Goal: Task Accomplishment & Management: Use online tool/utility

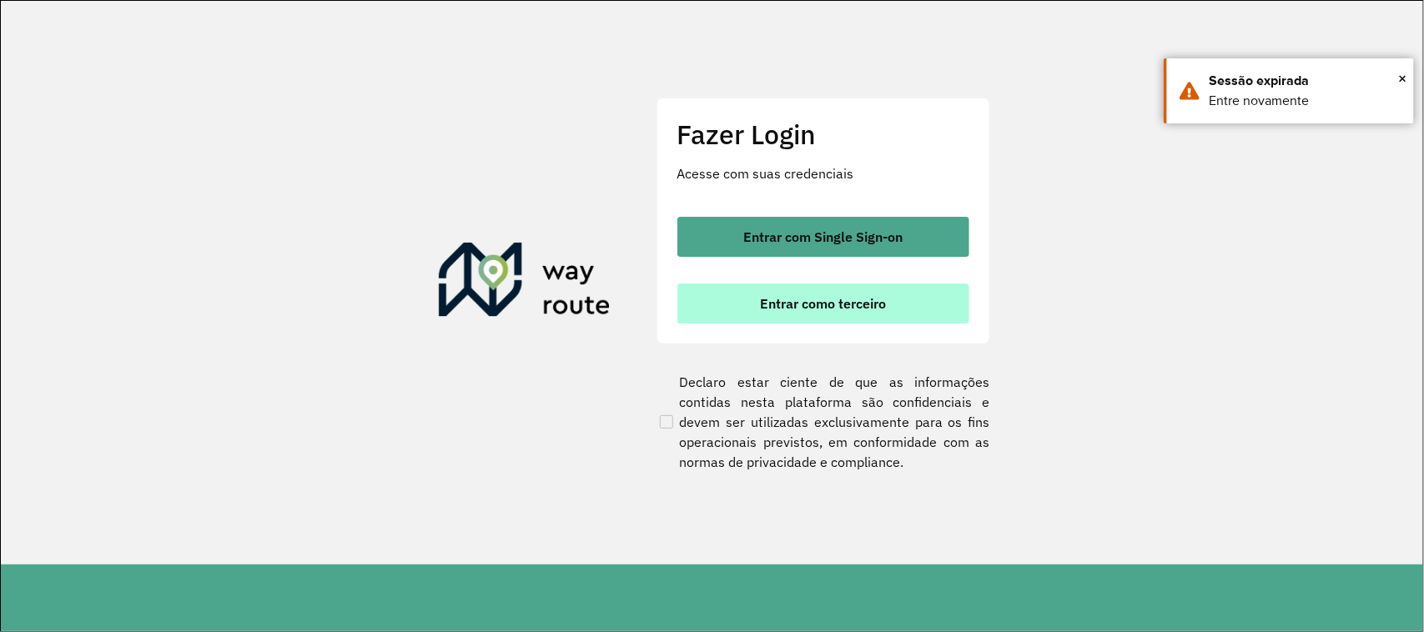
click at [830, 303] on span "Entrar como terceiro" at bounding box center [823, 303] width 126 height 13
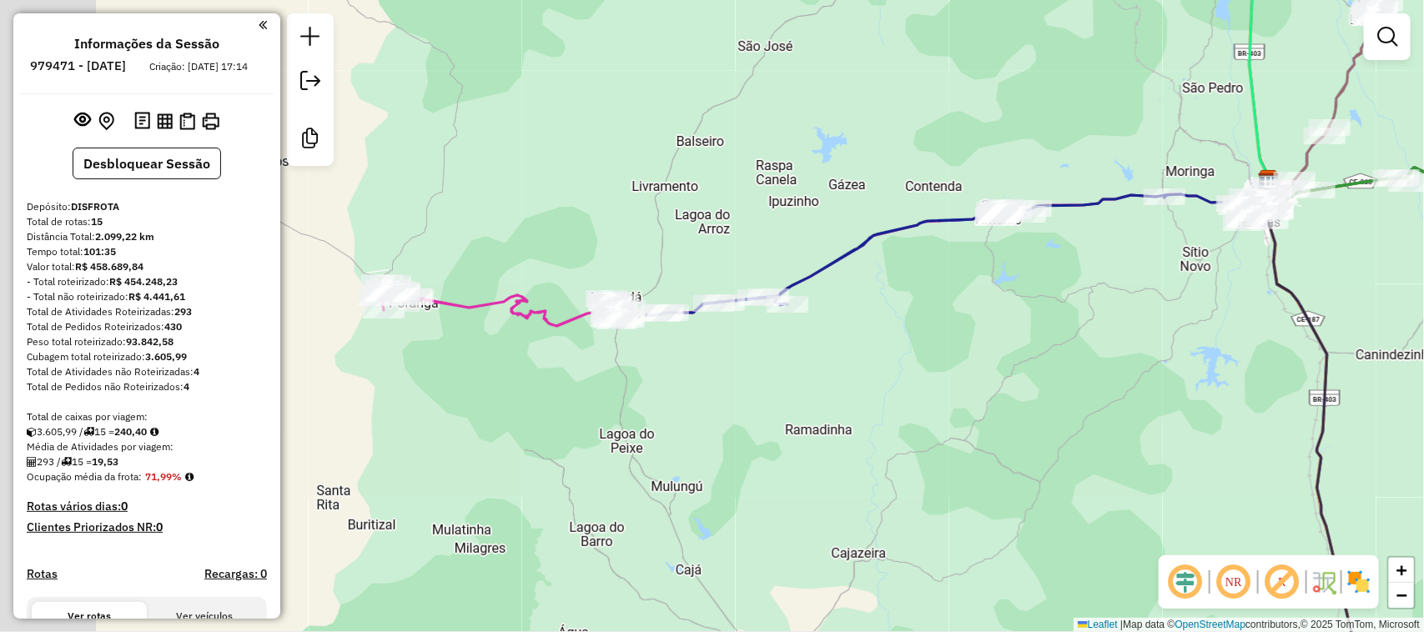
drag, startPoint x: 685, startPoint y: 398, endPoint x: 688, endPoint y: 443, distance: 45.2
click at [794, 406] on div "Janela de atendimento Grade de atendimento Capacidade Transportadoras Veículos …" at bounding box center [712, 316] width 1424 height 632
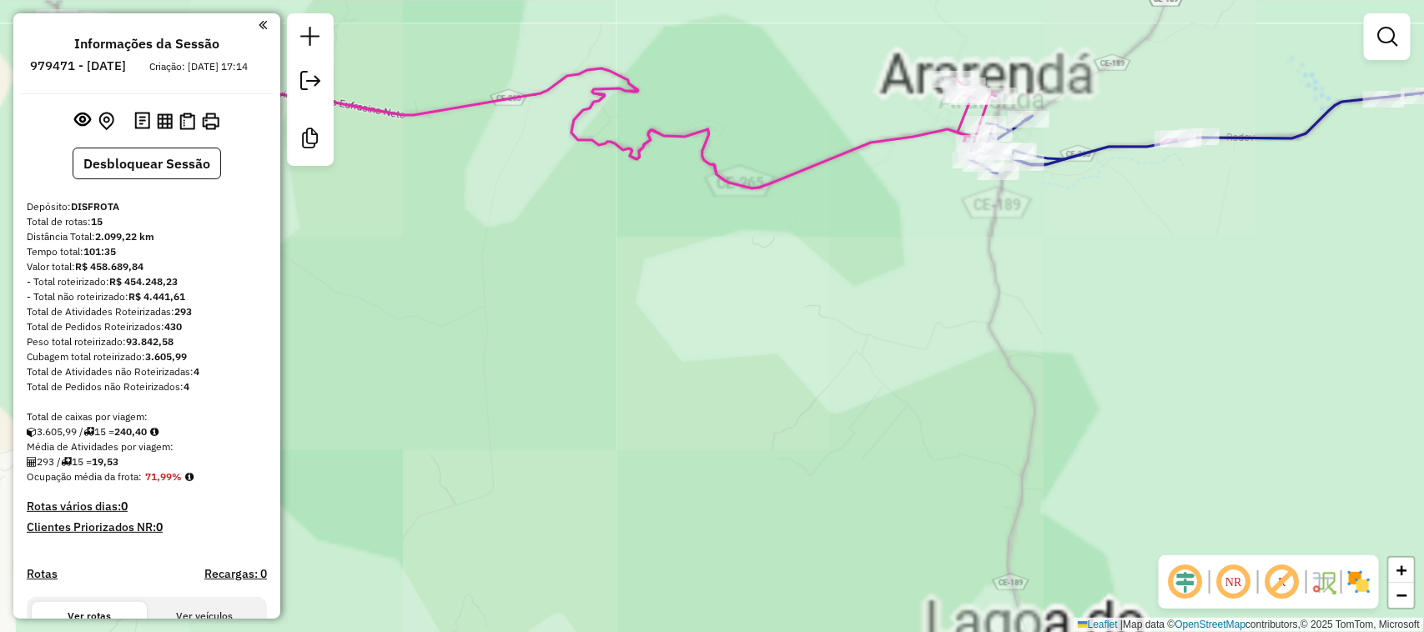
drag, startPoint x: 736, startPoint y: 335, endPoint x: 605, endPoint y: 335, distance: 131.0
click at [609, 335] on div "Janela de atendimento Grade de atendimento Capacidade Transportadoras Veículos …" at bounding box center [712, 316] width 1424 height 632
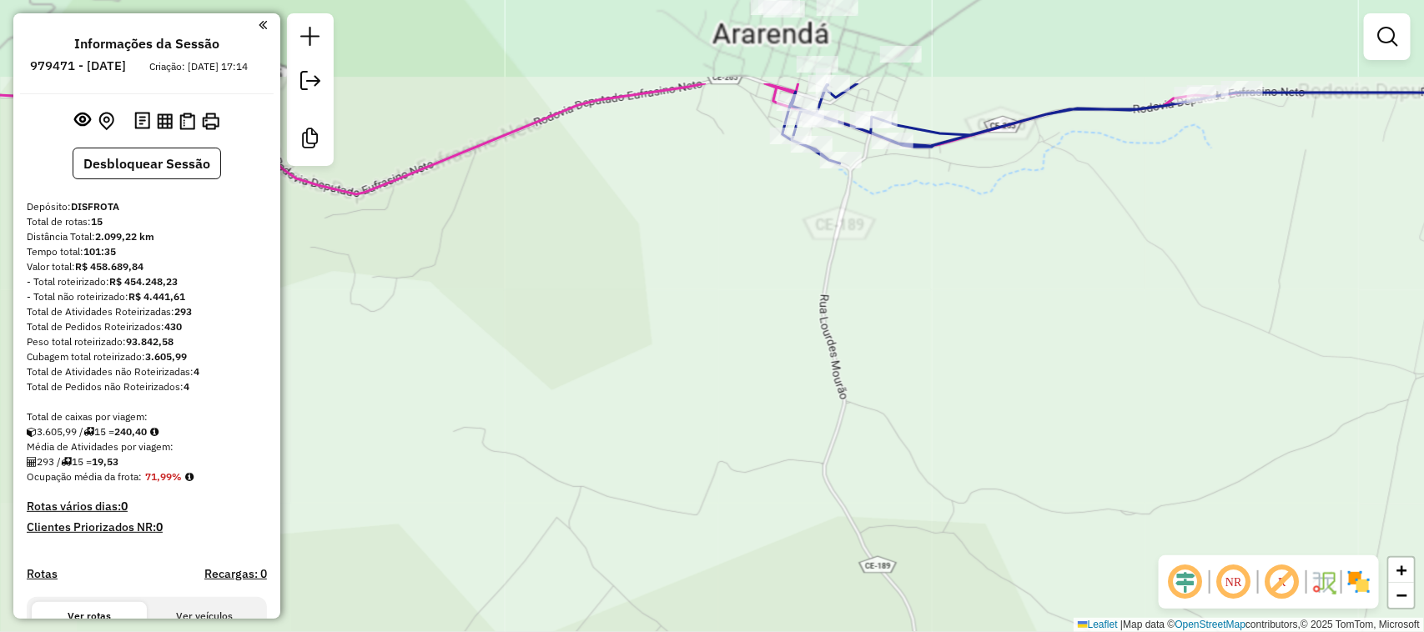
drag, startPoint x: 960, startPoint y: 335, endPoint x: 934, endPoint y: 493, distance: 160.6
click at [935, 490] on div "Janela de atendimento Grade de atendimento Capacidade Transportadoras Veículos …" at bounding box center [712, 316] width 1424 height 632
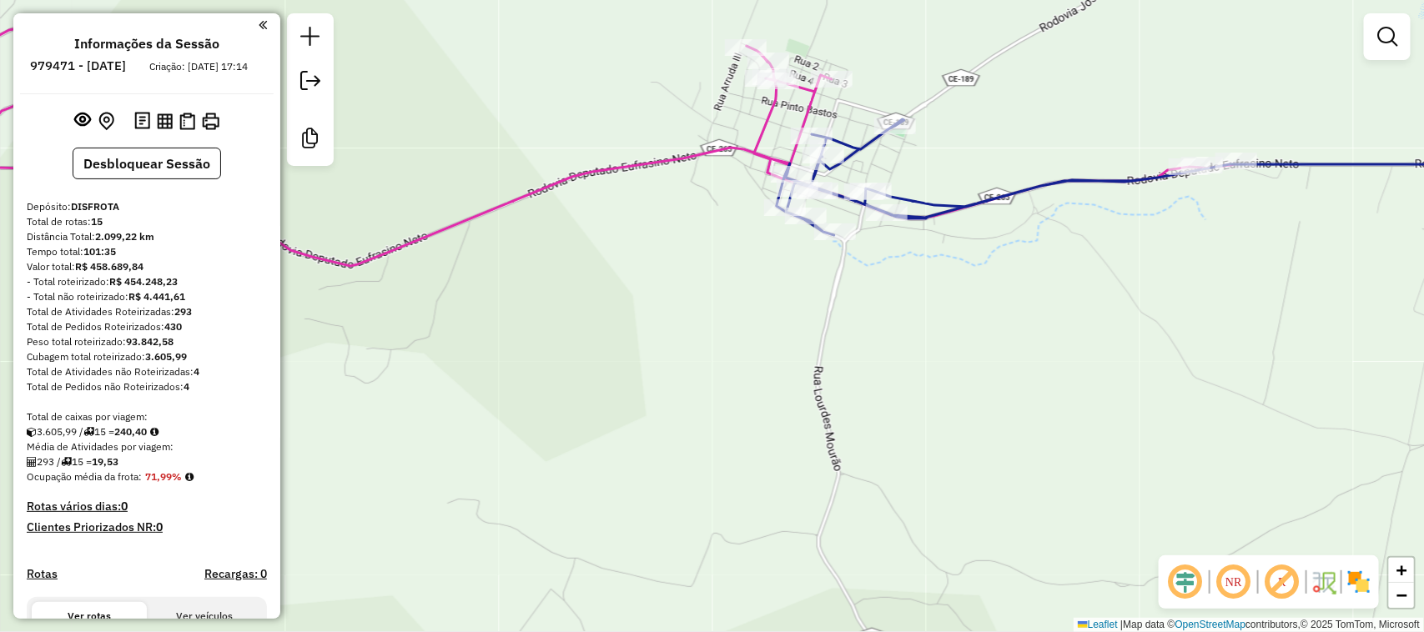
drag, startPoint x: 885, startPoint y: 513, endPoint x: 891, endPoint y: 581, distance: 67.8
click at [889, 577] on div "Janela de atendimento Grade de atendimento Capacidade Transportadoras Veículos …" at bounding box center [712, 316] width 1424 height 632
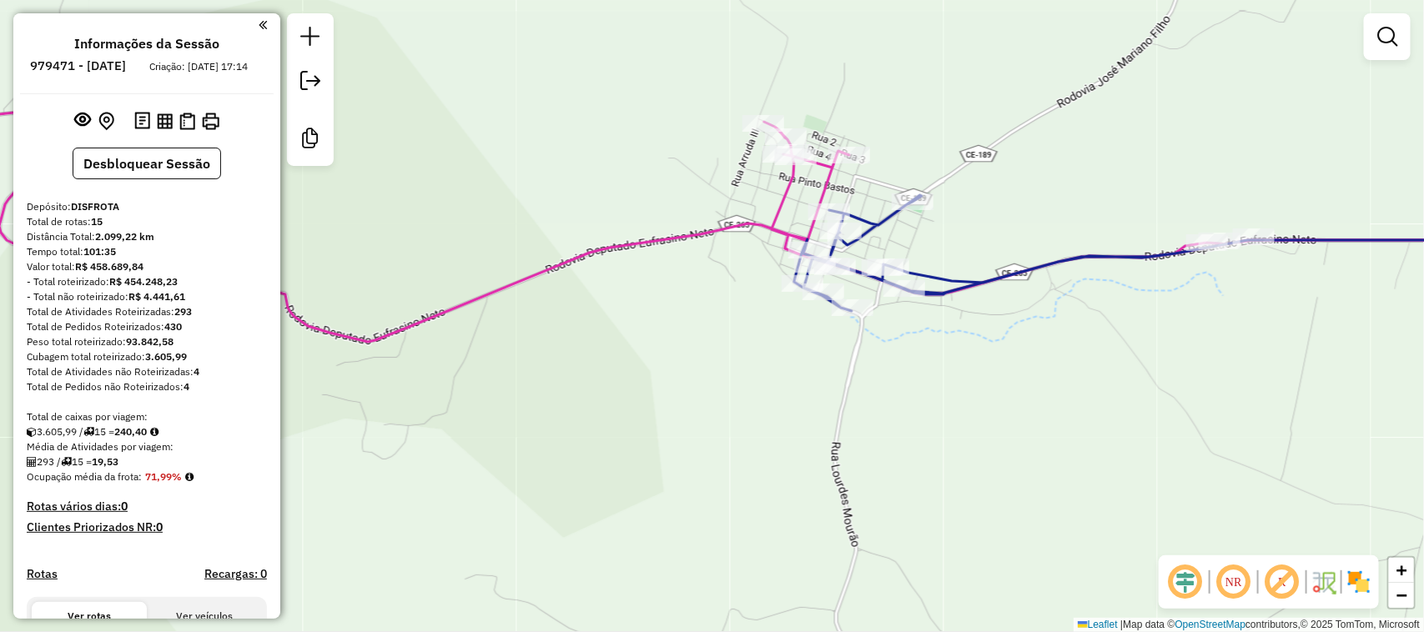
drag, startPoint x: 599, startPoint y: 309, endPoint x: 1132, endPoint y: 457, distance: 553.4
click at [1100, 457] on div "Janela de atendimento Grade de atendimento Capacidade Transportadoras Veículos …" at bounding box center [712, 316] width 1424 height 632
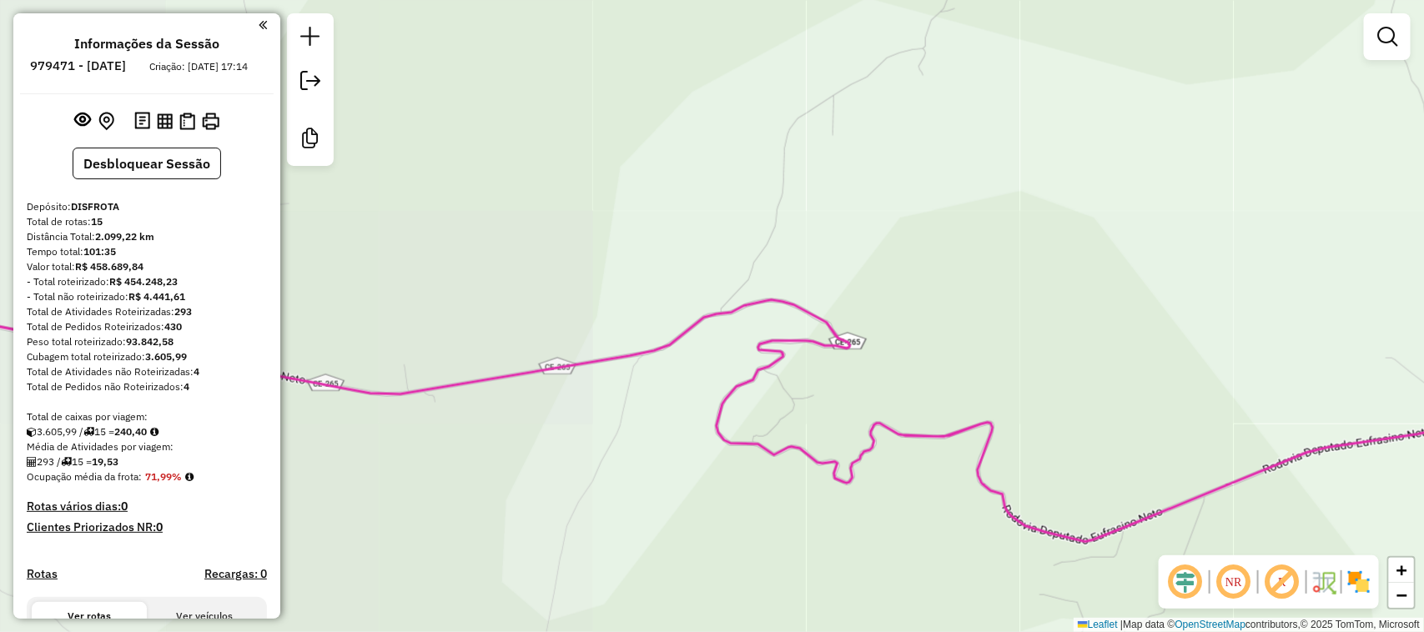
drag, startPoint x: 941, startPoint y: 424, endPoint x: 1282, endPoint y: 506, distance: 350.3
click at [1282, 506] on icon at bounding box center [753, 421] width 1710 height 242
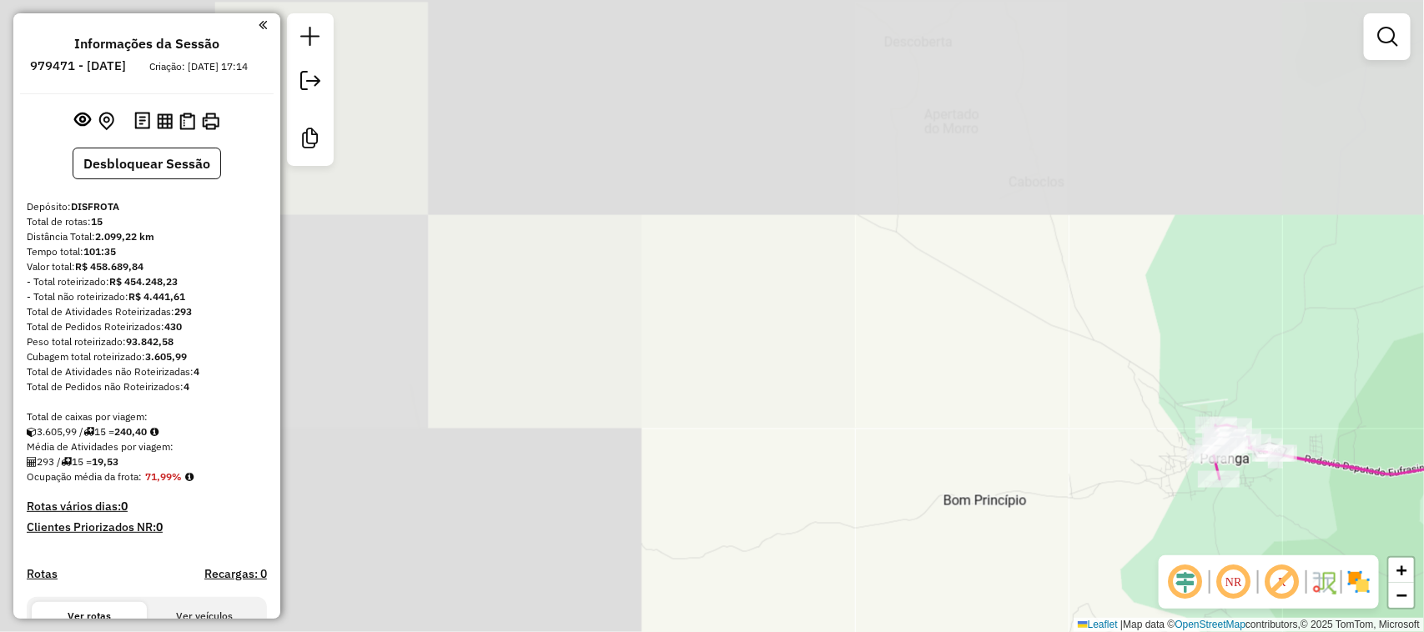
drag, startPoint x: 760, startPoint y: 409, endPoint x: 1194, endPoint y: 420, distance: 434.0
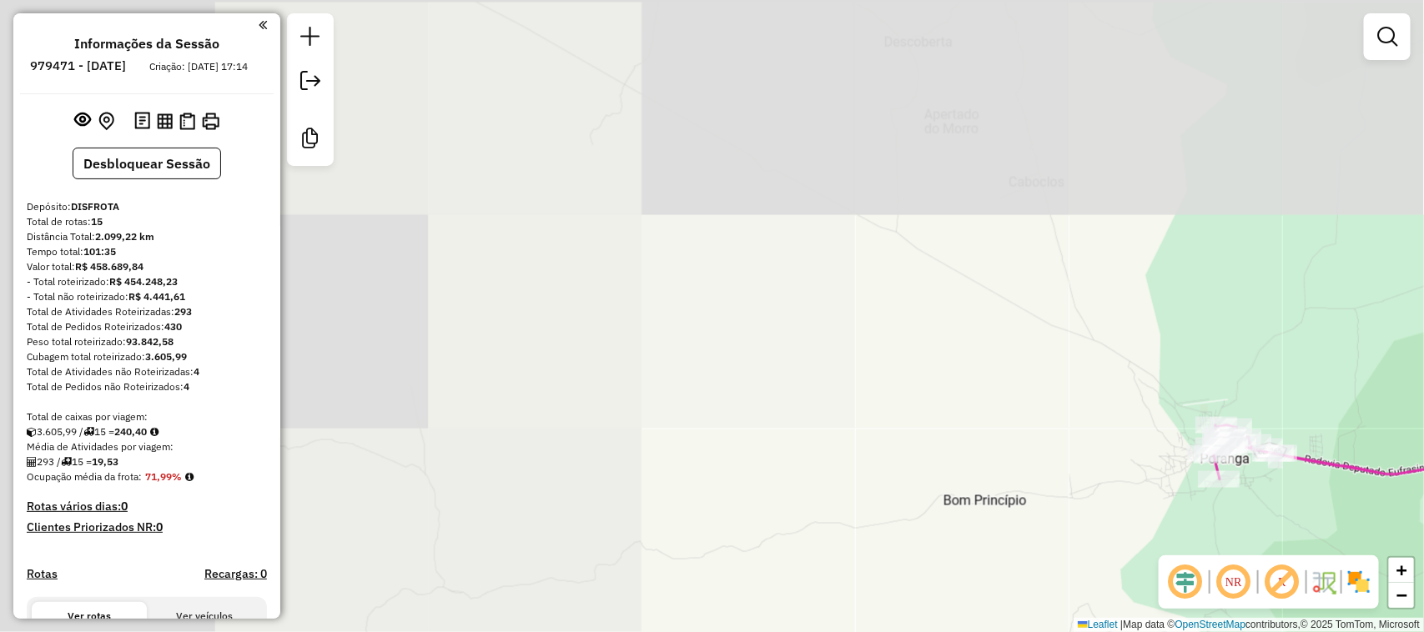
click at [1194, 420] on div "Rota 10 - Placa SAS3B17 17706 - [PERSON_NAME] 10 - Placa SAS3B17 4854 - BAR DO …" at bounding box center [712, 316] width 1424 height 632
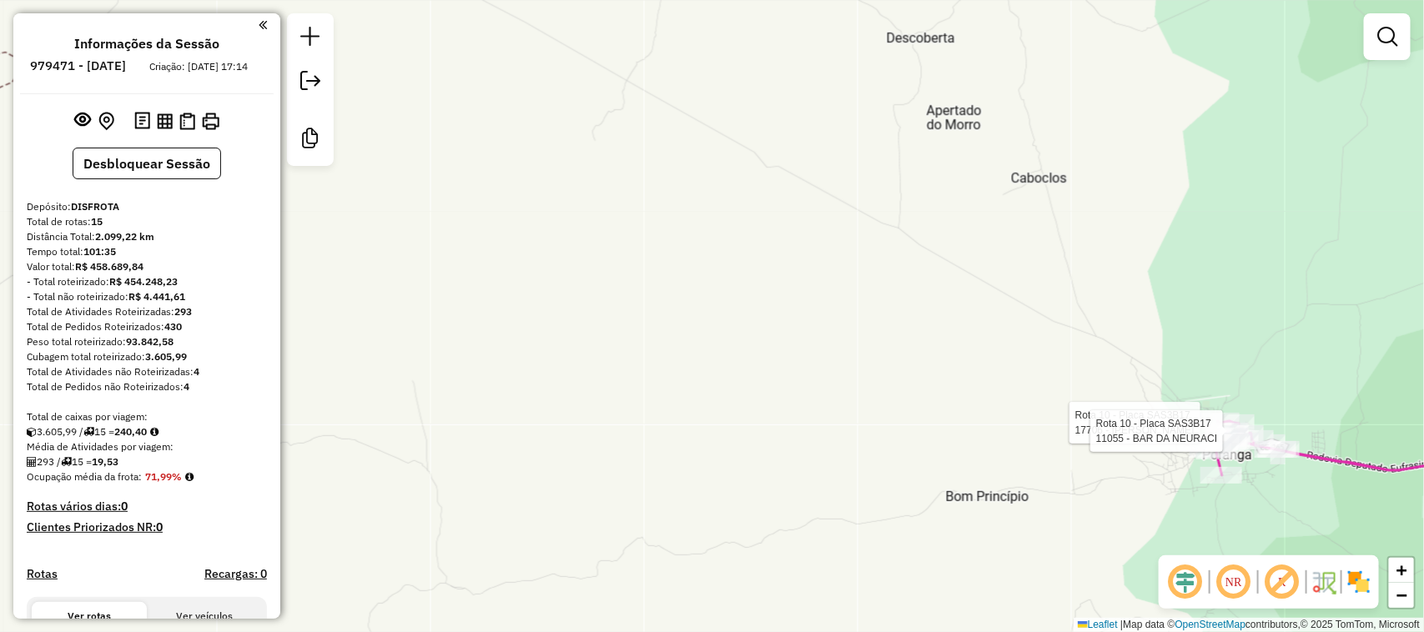
drag, startPoint x: 1189, startPoint y: 530, endPoint x: 981, endPoint y: 506, distance: 209.1
click at [981, 506] on div "Rota 10 - Placa SAS3B17 17706 - [PERSON_NAME] 10 - Placa SAS3B17 11055 - BAR DA…" at bounding box center [712, 316] width 1424 height 632
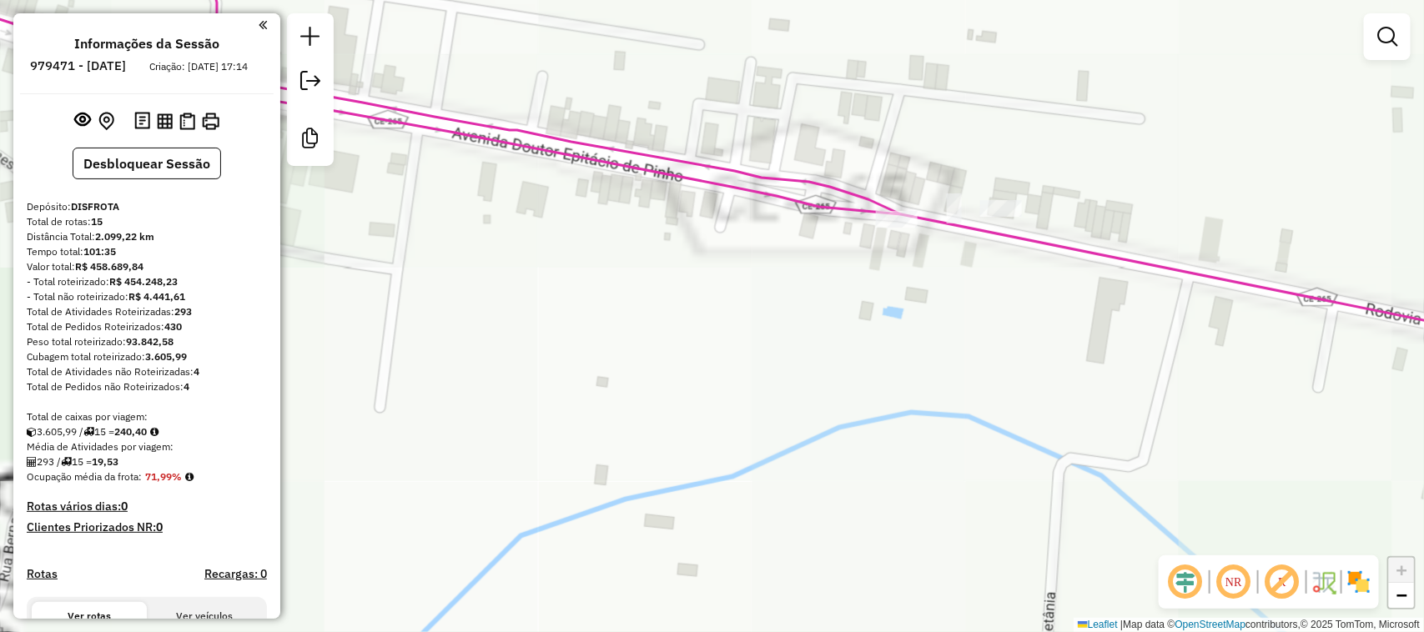
click at [902, 380] on div "Rota 10 - Placa SAS3B17 17706 - [PERSON_NAME] 10 - Placa SAS3B17 11055 - BAR DA…" at bounding box center [712, 316] width 1424 height 632
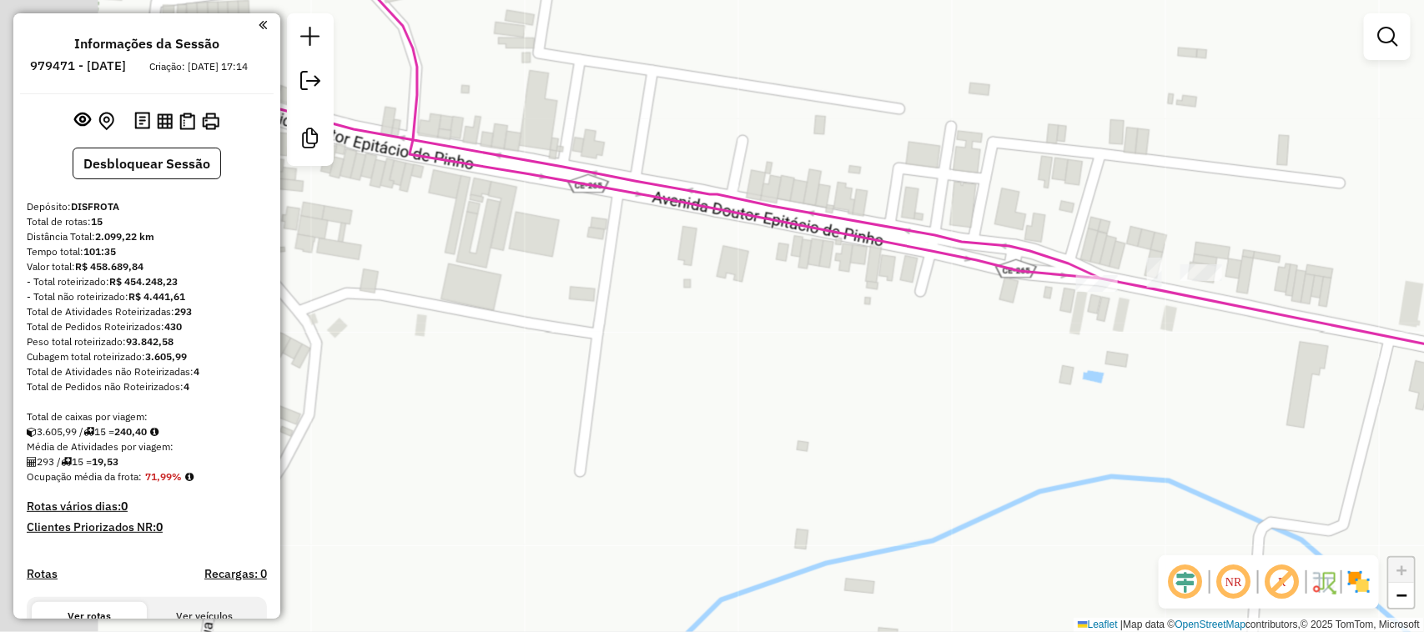
drag, startPoint x: 953, startPoint y: 317, endPoint x: 1197, endPoint y: 320, distance: 244.5
click at [1197, 320] on div "Rota 10 - Placa SAS3B17 17706 - [PERSON_NAME] 10 - Placa SAS3B17 11055 - BAR DA…" at bounding box center [712, 316] width 1424 height 632
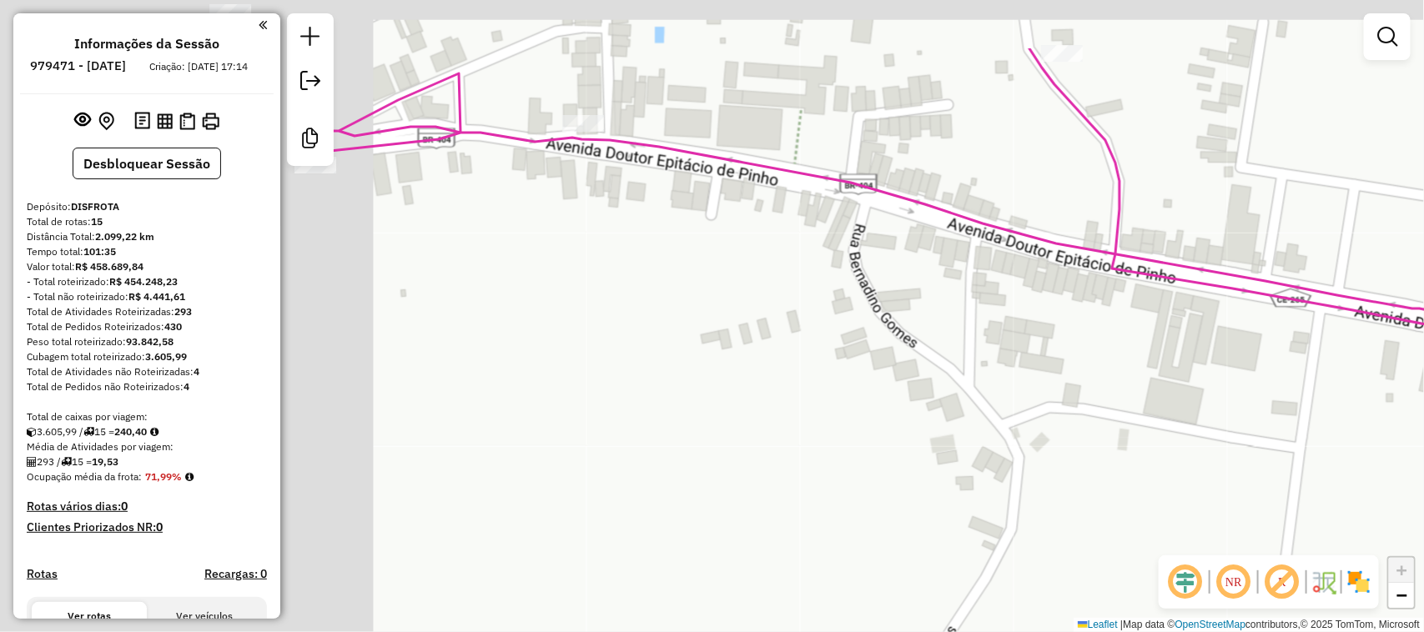
drag, startPoint x: 1105, startPoint y: 357, endPoint x: 1274, endPoint y: 365, distance: 168.7
click at [1269, 365] on div "Rota 10 - Placa SAS3B17 17706 - [PERSON_NAME] 10 - Placa SAS3B17 11055 - BAR DA…" at bounding box center [712, 316] width 1424 height 632
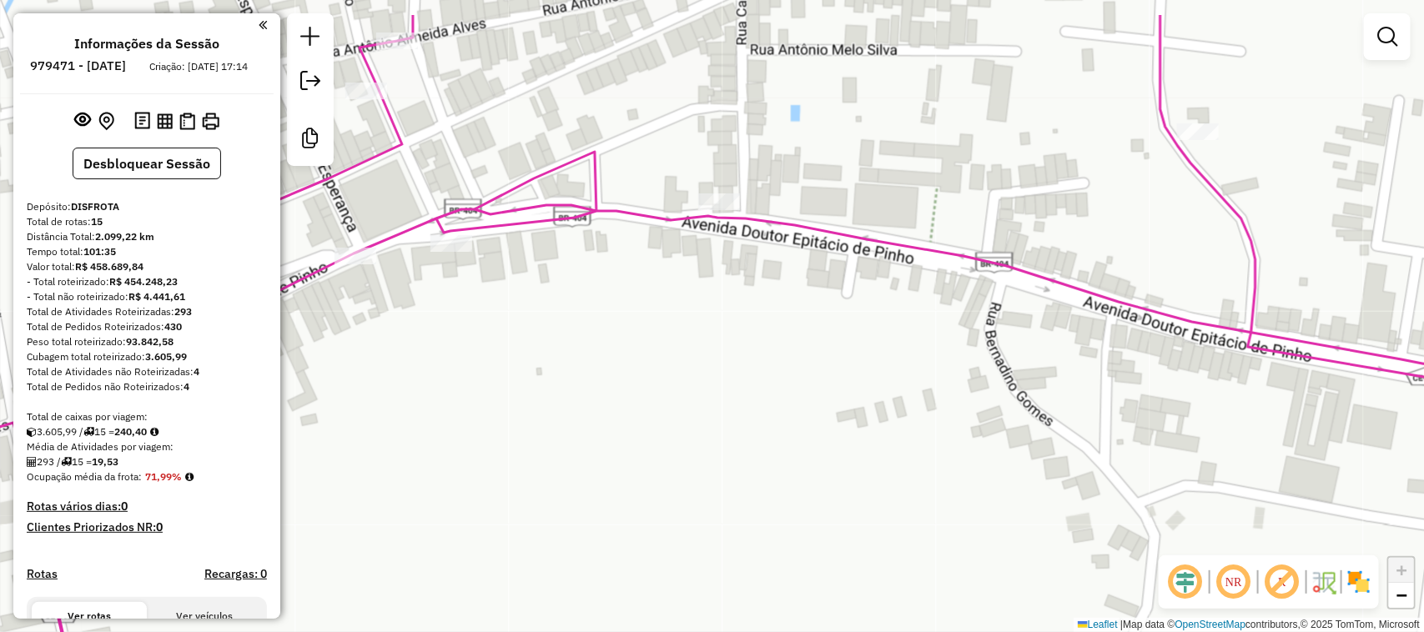
drag, startPoint x: 1183, startPoint y: 232, endPoint x: 1186, endPoint y: 248, distance: 16.0
click at [1186, 248] on div "Rota 10 - Placa SAS3B17 17706 - [PERSON_NAME] 10 - Placa SAS3B17 11055 - BAR DA…" at bounding box center [712, 316] width 1424 height 632
drag, startPoint x: 663, startPoint y: 344, endPoint x: 824, endPoint y: 324, distance: 162.3
click at [824, 324] on div "Rota 10 - Placa SAS3B17 17706 - [PERSON_NAME] 10 - Placa SAS3B17 11055 - BAR DA…" at bounding box center [712, 316] width 1424 height 632
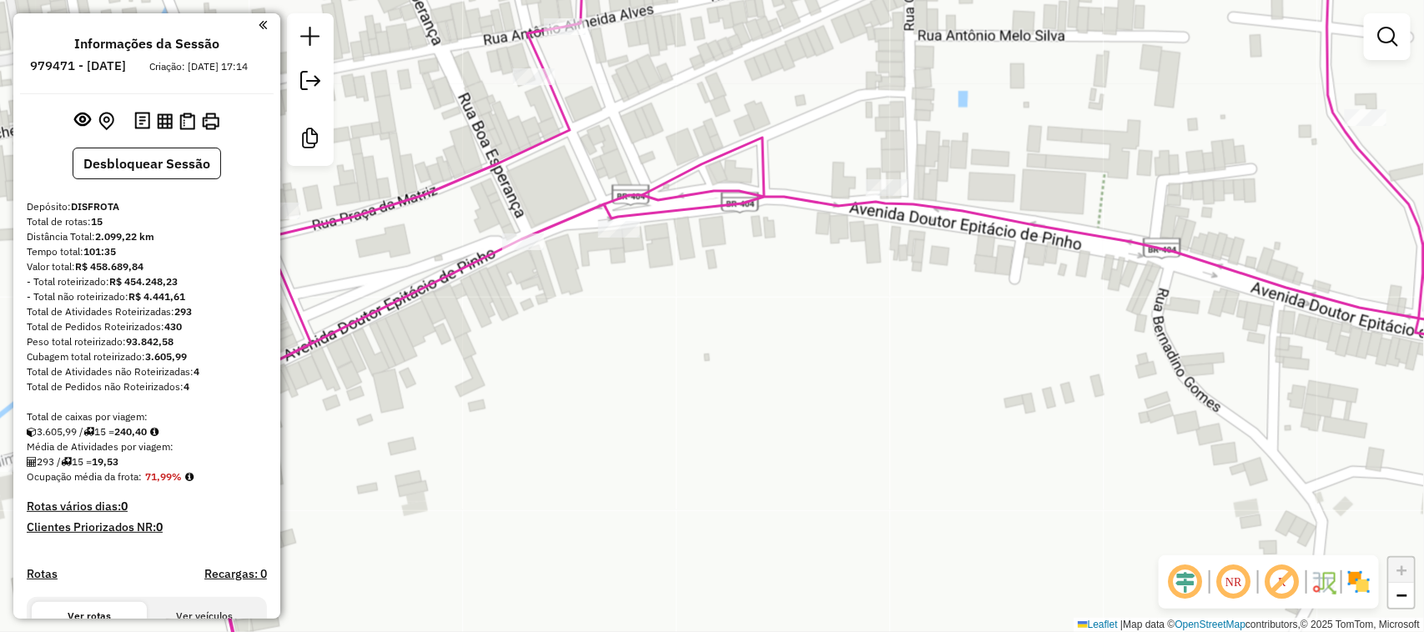
drag, startPoint x: 567, startPoint y: 361, endPoint x: 634, endPoint y: 472, distance: 129.5
click at [631, 486] on div "Rota 10 - Placa SAS3B17 17706 - [PERSON_NAME] 10 - Placa SAS3B17 11055 - BAR DA…" at bounding box center [712, 316] width 1424 height 632
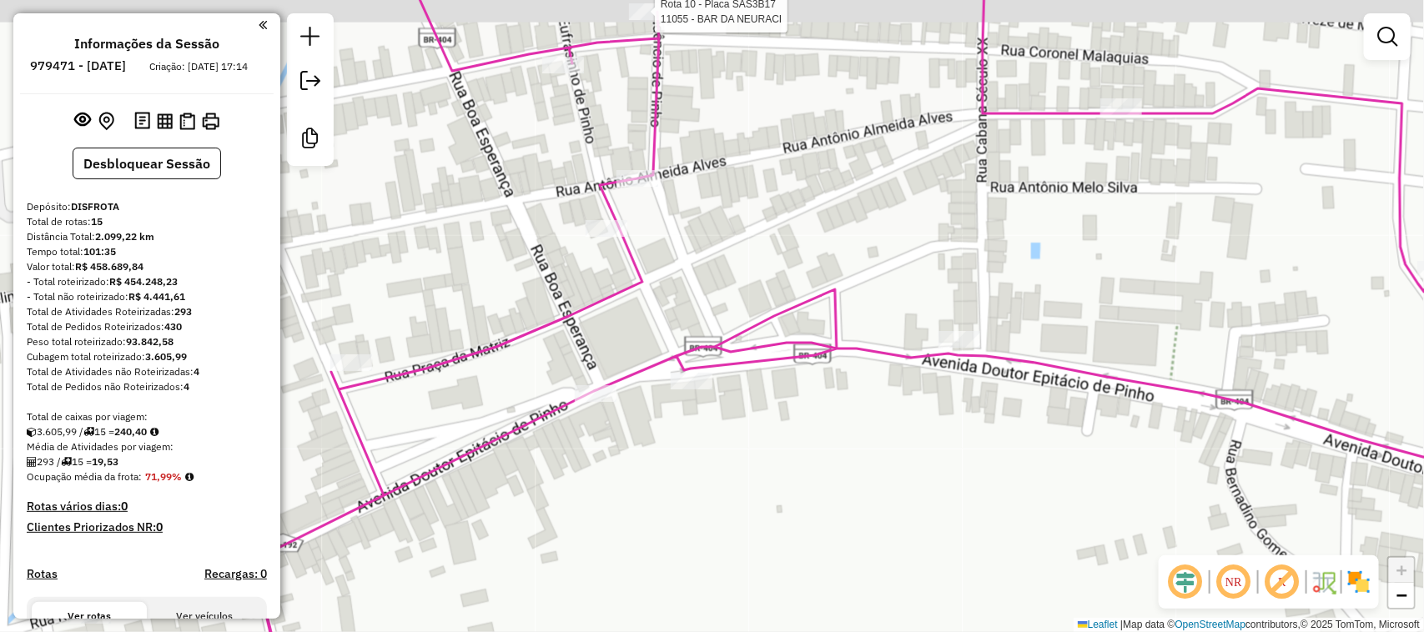
drag, startPoint x: 1266, startPoint y: 149, endPoint x: 1269, endPoint y: 173, distance: 24.3
click at [1269, 172] on div "Rota 10 - Placa SAS3B17 17706 - [PERSON_NAME] 10 - Placa SAS3B17 11055 - BAR DA…" at bounding box center [712, 316] width 1424 height 632
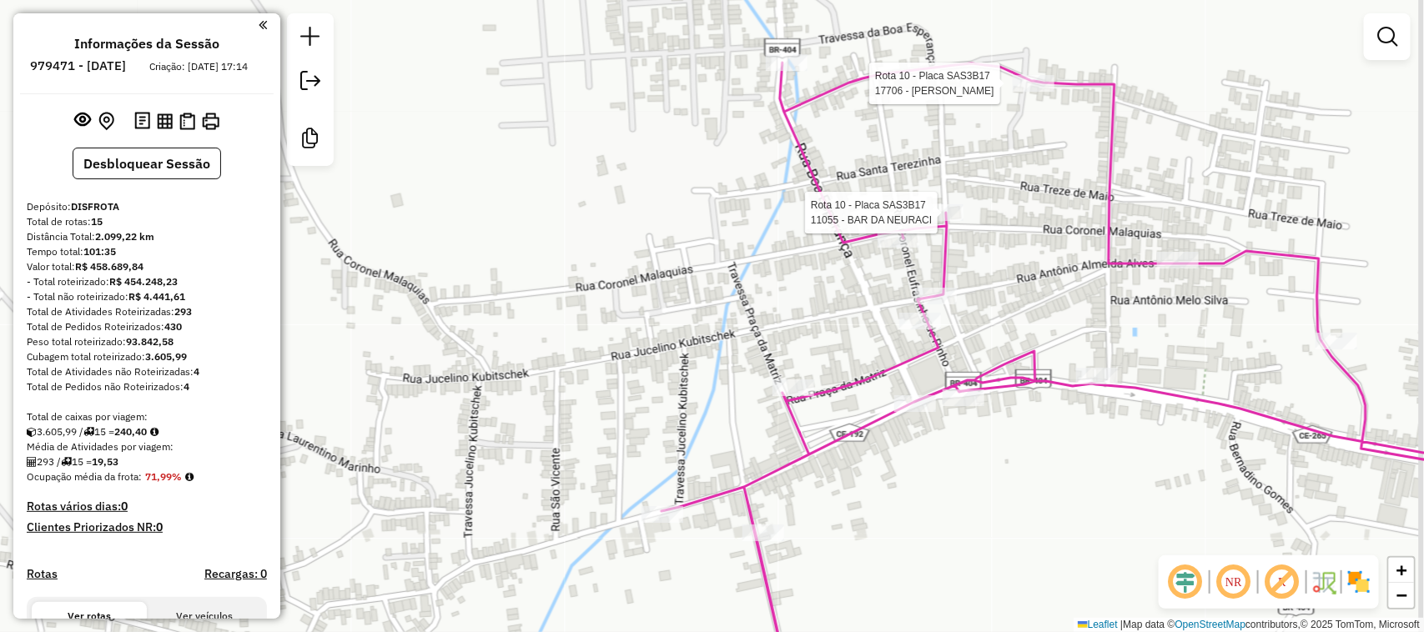
drag, startPoint x: 1266, startPoint y: 178, endPoint x: 1247, endPoint y: 290, distance: 113.3
click at [1247, 290] on div "Rota 10 - Placa SAS3B17 17706 - [PERSON_NAME] 10 - Placa SAS3B17 11055 - BAR DA…" at bounding box center [712, 316] width 1424 height 632
